Goal: Information Seeking & Learning: Learn about a topic

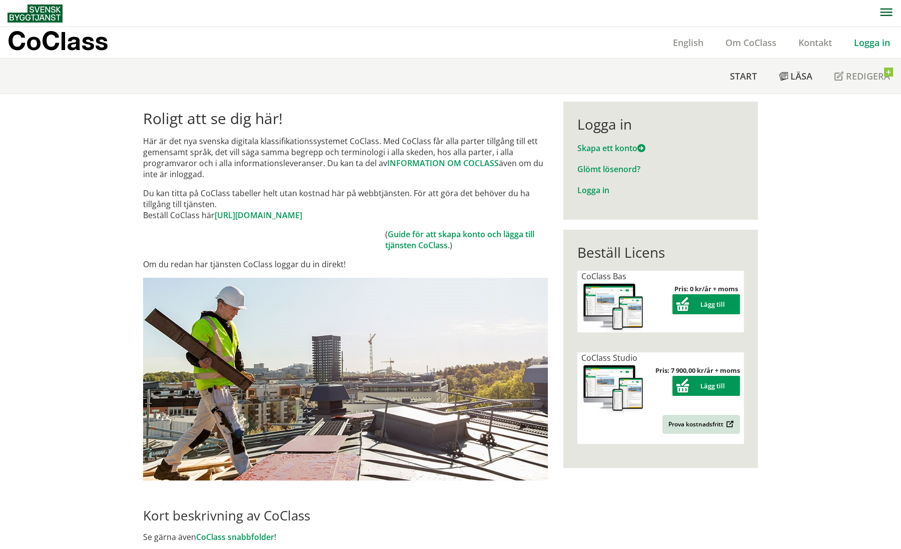
click at [874, 44] on link "Logga in" at bounding box center [872, 43] width 58 height 12
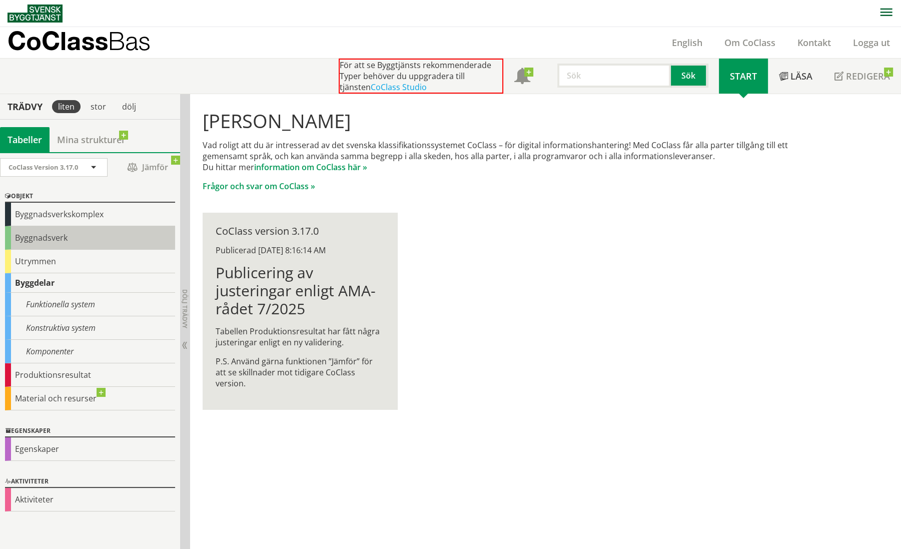
click at [55, 237] on div "Byggnadsverk" at bounding box center [90, 238] width 170 height 24
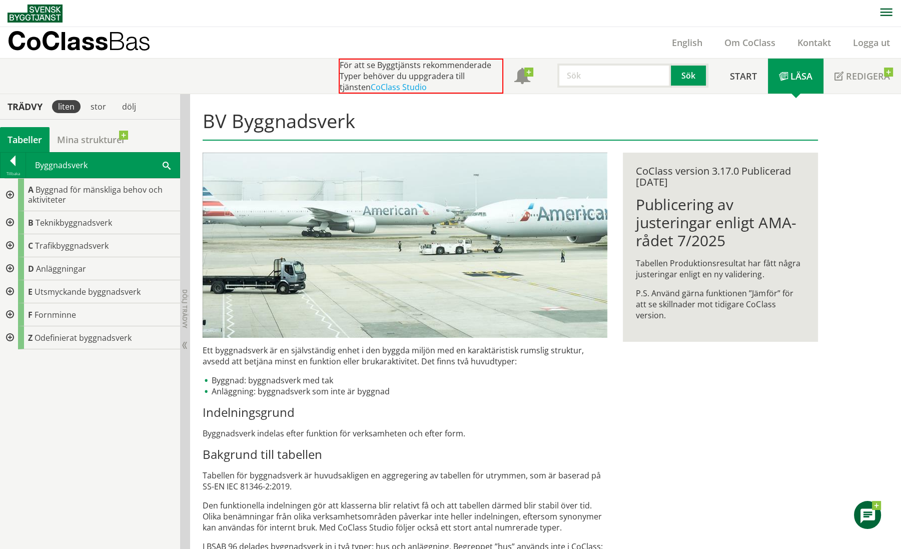
click at [11, 189] on div at bounding box center [9, 195] width 18 height 33
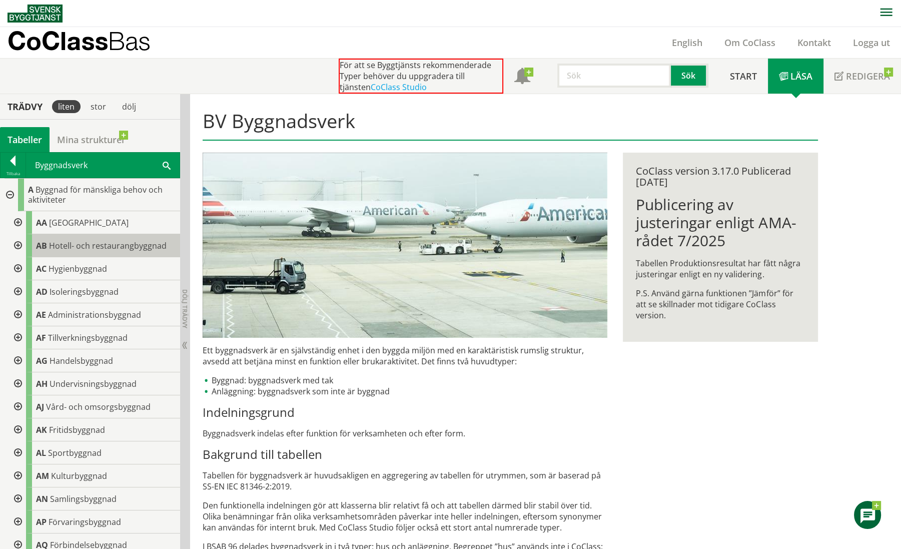
click at [96, 244] on body "AMA AMA Beskrivningsverktyg AMA Funktion BSAB Bygginfo Byggjura Byggkatalogen […" at bounding box center [450, 274] width 901 height 549
click at [19, 243] on div at bounding box center [17, 245] width 18 height 23
click at [112, 250] on div "AB Hotell- och restaurangbyggnad" at bounding box center [103, 245] width 154 height 23
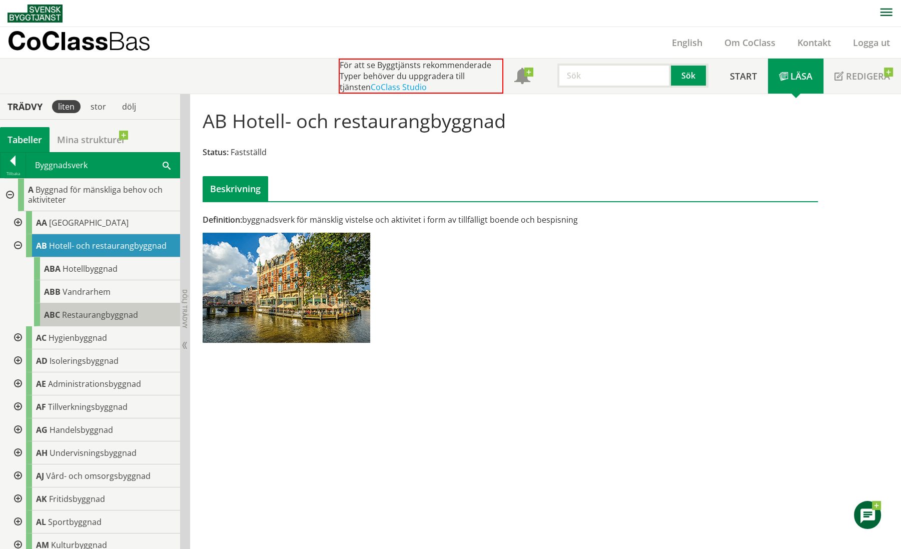
click at [61, 311] on body "AMA AMA Beskrivningsverktyg AMA Funktion BSAB Bygginfo Byggjura Byggkatalogen […" at bounding box center [450, 274] width 901 height 549
click at [95, 313] on span "Restaurangbyggnad" at bounding box center [100, 314] width 76 height 11
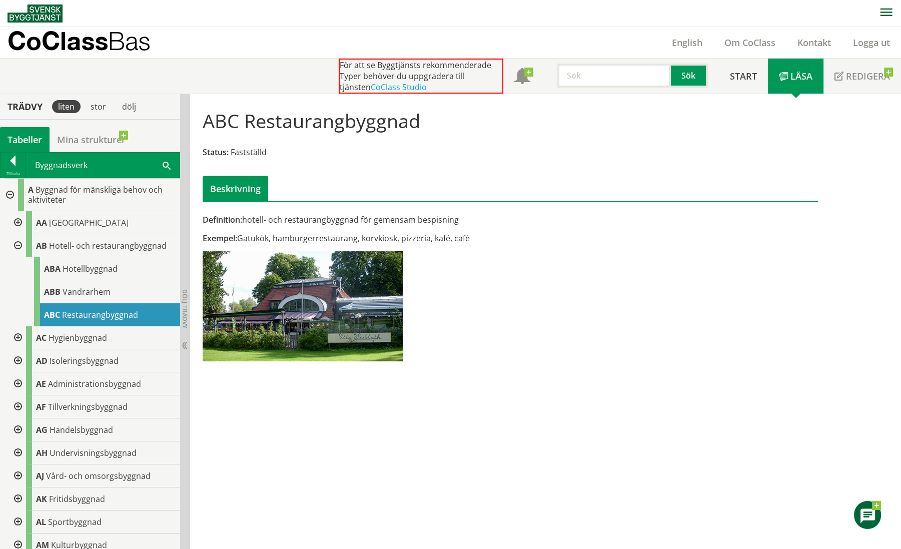
click at [19, 245] on div at bounding box center [17, 245] width 18 height 23
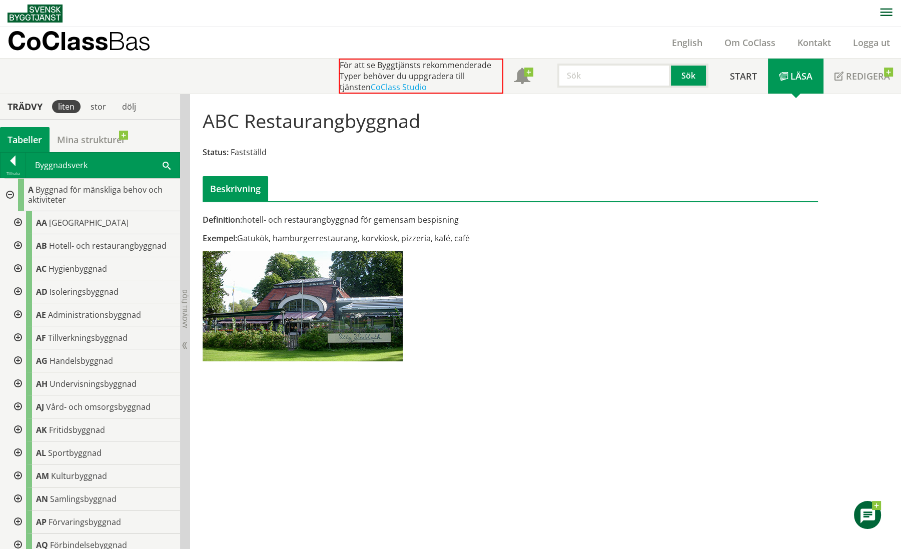
click at [581, 76] on input "text" at bounding box center [614, 76] width 114 height 24
type input "skolmatsalar"
drag, startPoint x: 620, startPoint y: 73, endPoint x: 557, endPoint y: 78, distance: 62.8
click at [557, 78] on input "skolmatsalar" at bounding box center [614, 76] width 114 height 24
click at [20, 313] on div at bounding box center [17, 314] width 18 height 23
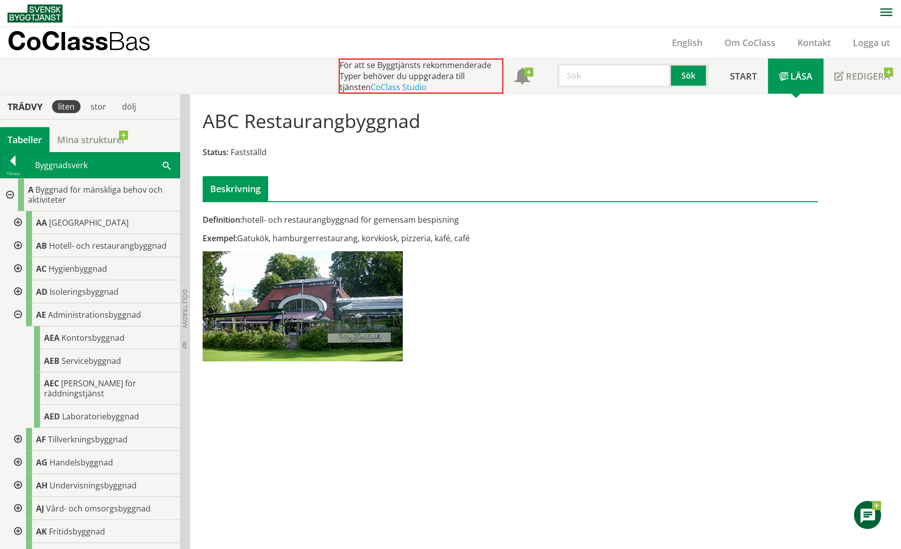
click at [17, 312] on div at bounding box center [17, 314] width 18 height 23
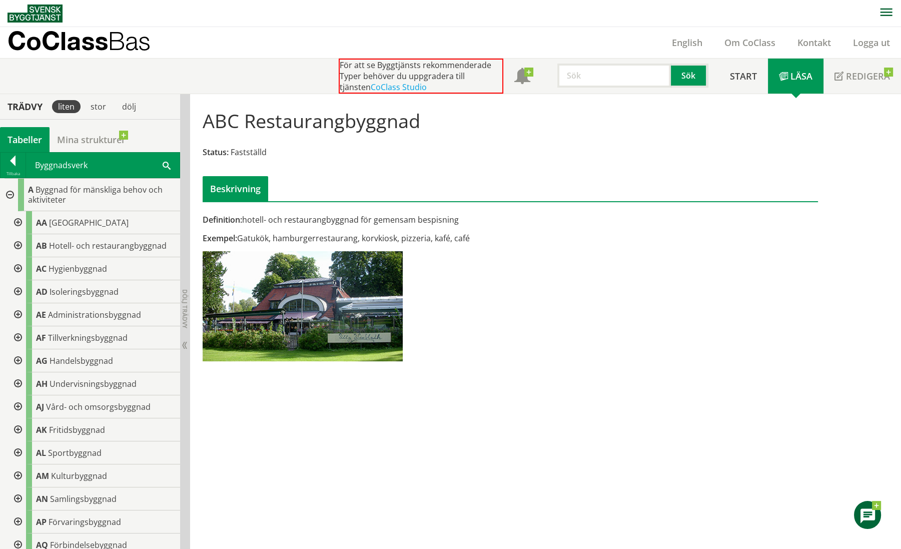
click at [10, 196] on div at bounding box center [9, 195] width 18 height 33
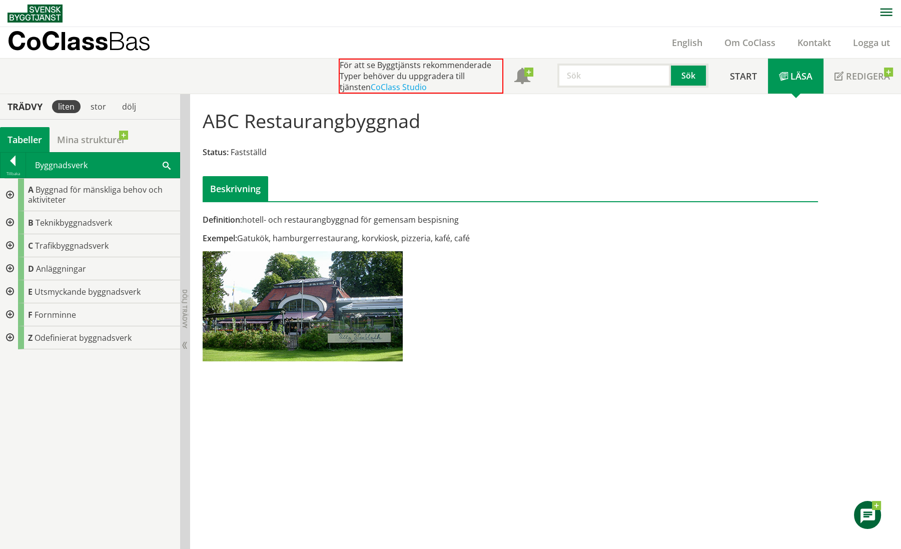
click at [11, 220] on div at bounding box center [9, 222] width 18 height 23
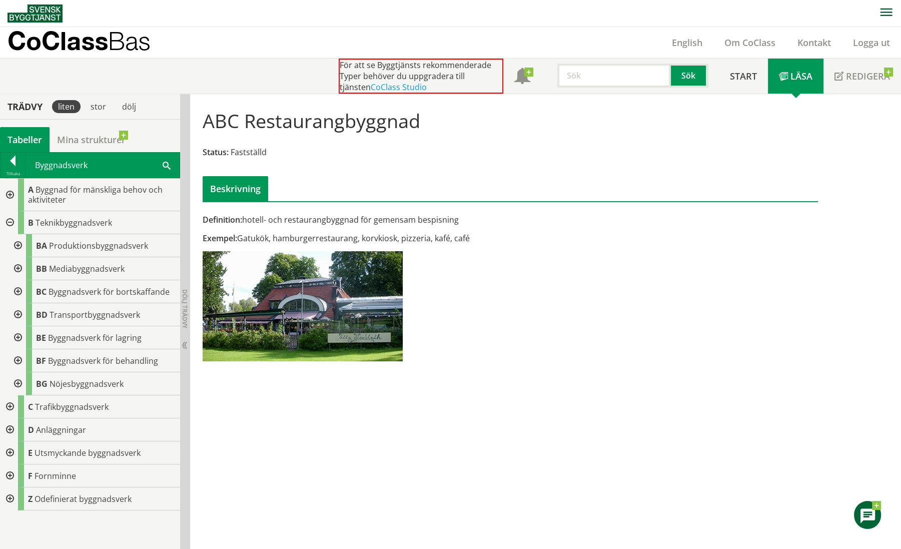
click at [20, 334] on div at bounding box center [17, 337] width 18 height 23
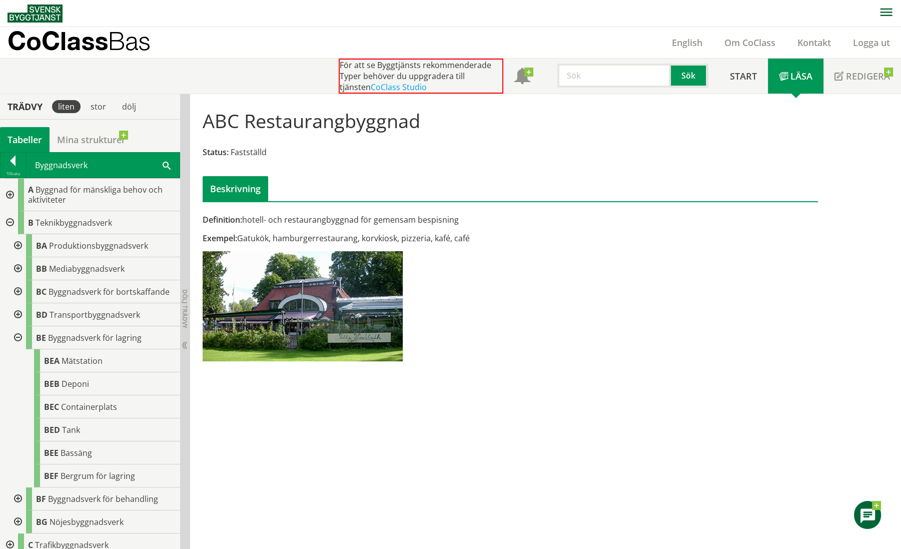
click at [9, 222] on div at bounding box center [9, 222] width 18 height 23
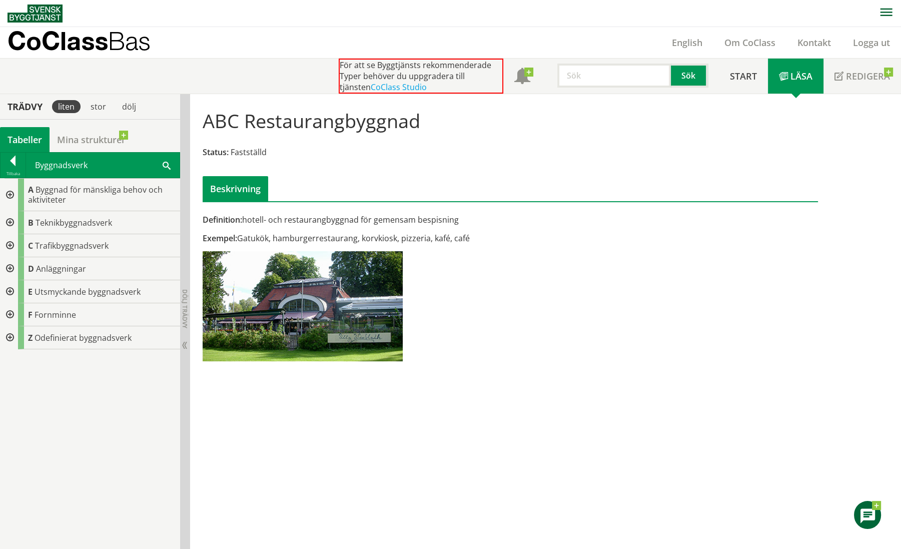
click at [8, 267] on div at bounding box center [9, 268] width 18 height 23
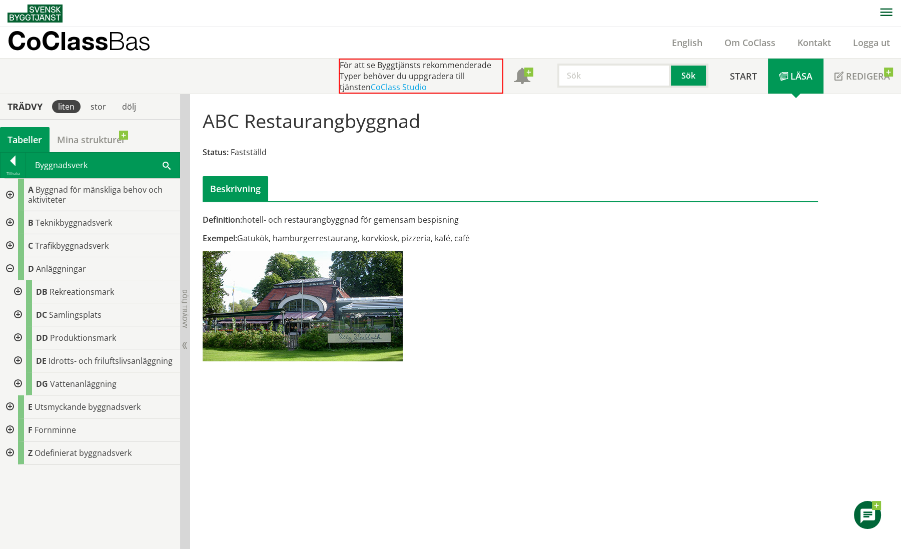
click at [8, 268] on div at bounding box center [9, 268] width 18 height 23
